Goal: Navigation & Orientation: Find specific page/section

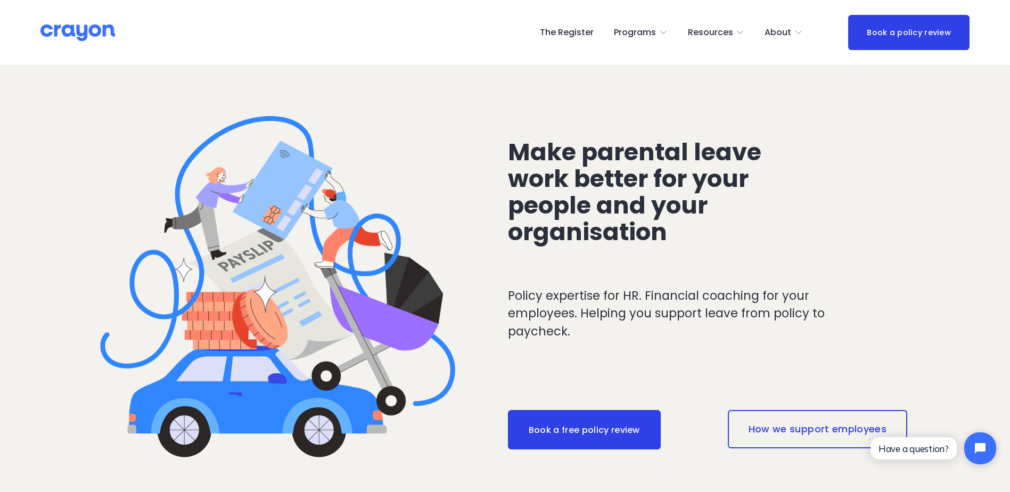
click at [577, 32] on link "The Register" at bounding box center [567, 32] width 54 height 17
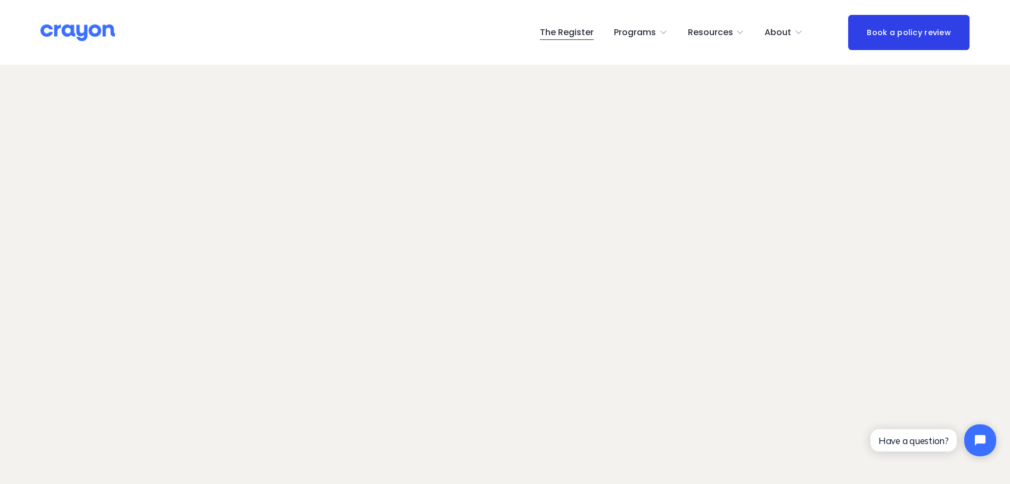
scroll to position [53, 0]
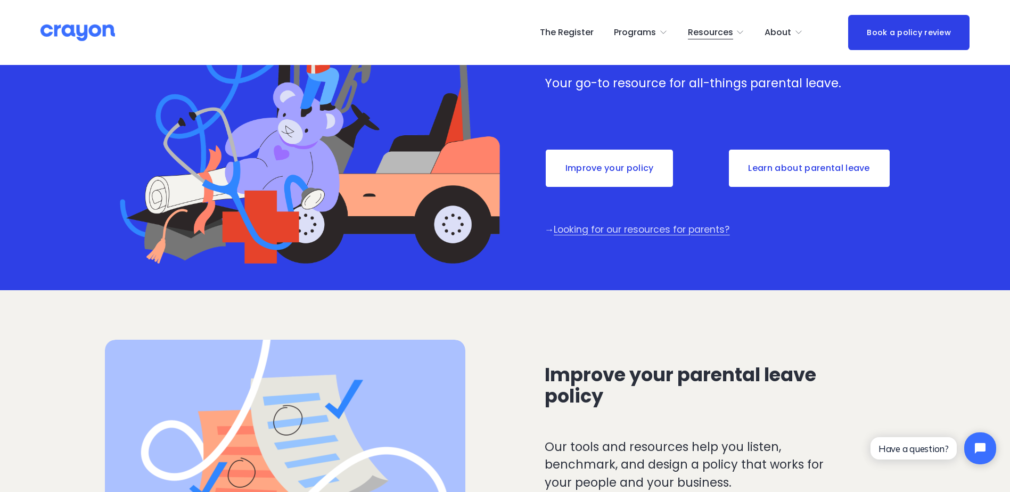
scroll to position [107, 0]
